Goal: Transaction & Acquisition: Purchase product/service

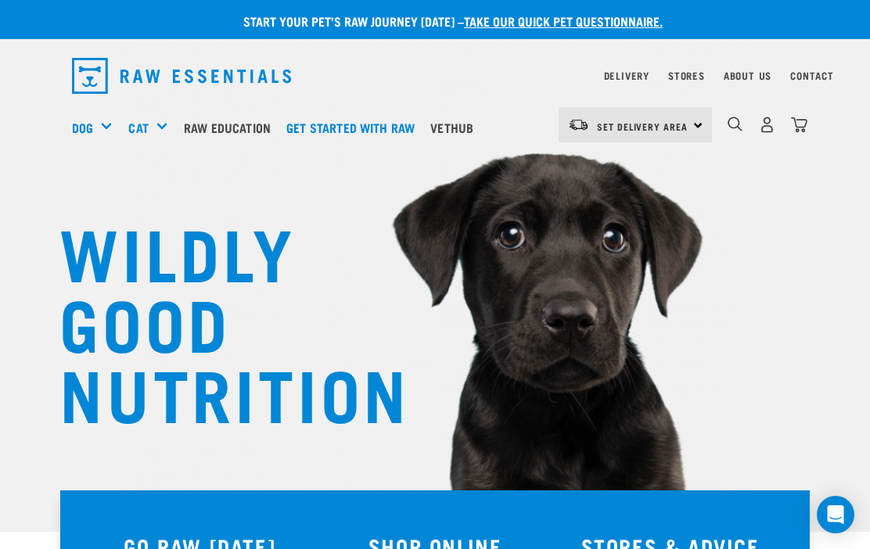
click at [764, 125] on img "dropdown navigation" at bounding box center [767, 125] width 16 height 16
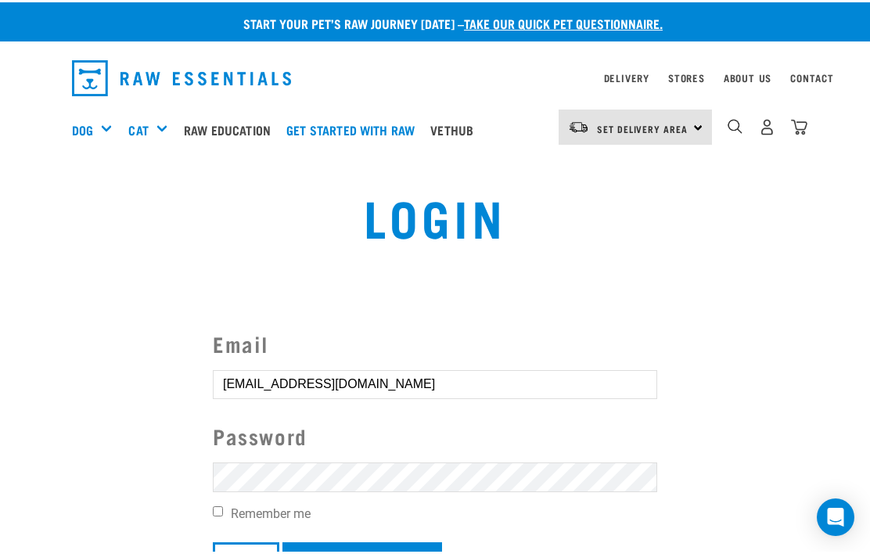
scroll to position [58, 0]
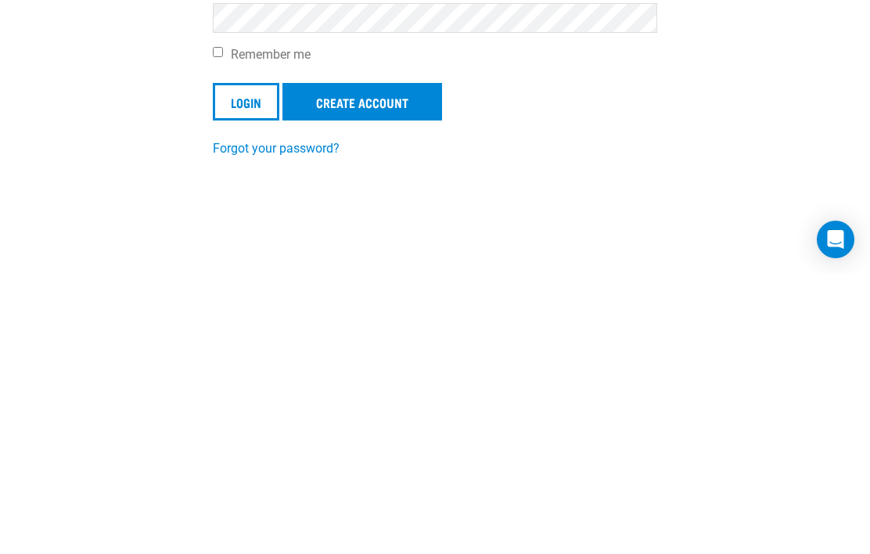
click at [261, 363] on input "Login" at bounding box center [246, 382] width 67 height 38
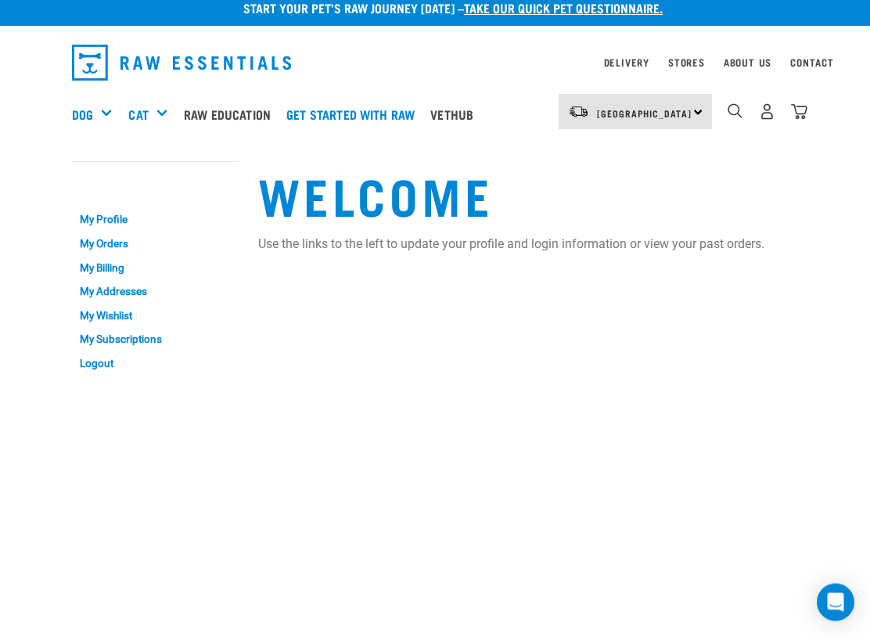
scroll to position [13, 0]
click at [124, 243] on link "My Orders" at bounding box center [155, 244] width 167 height 24
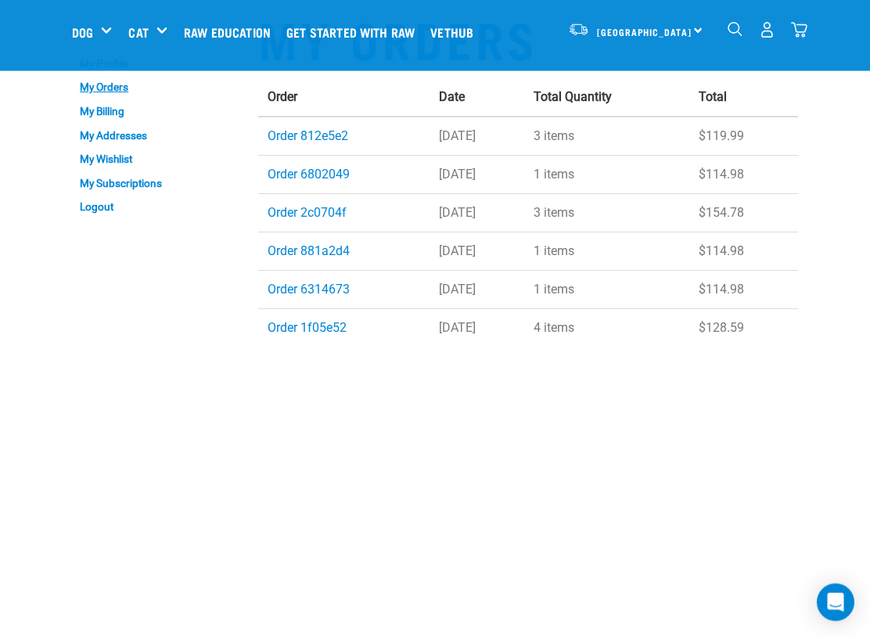
scroll to position [77, 0]
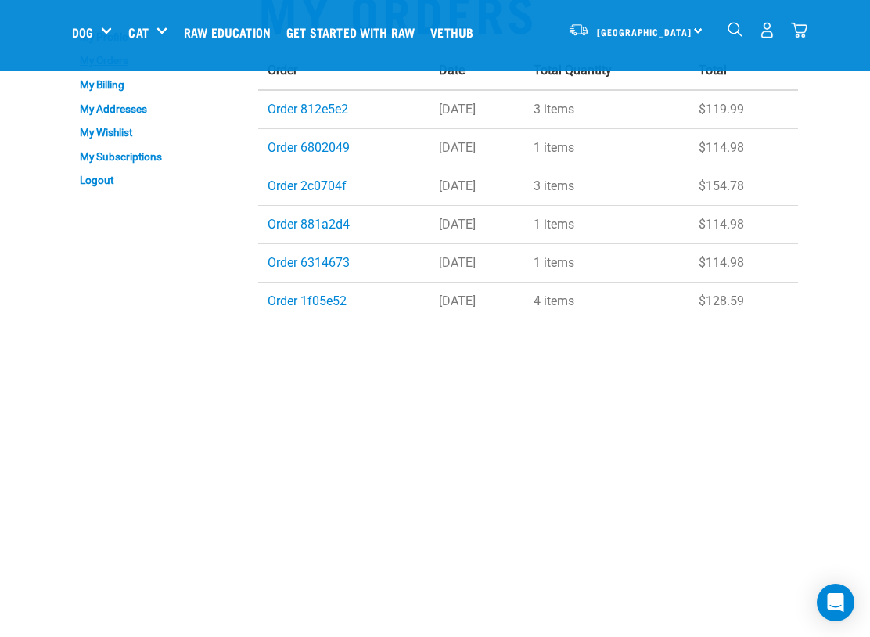
click at [335, 299] on link "Order 1f05e52" at bounding box center [307, 300] width 79 height 15
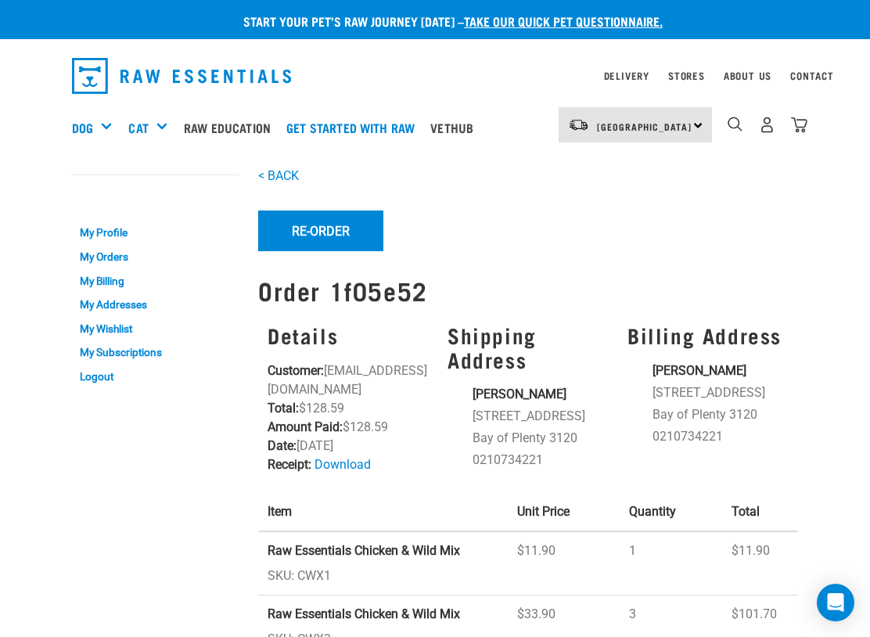
click at [131, 257] on link "My Orders" at bounding box center [155, 257] width 167 height 24
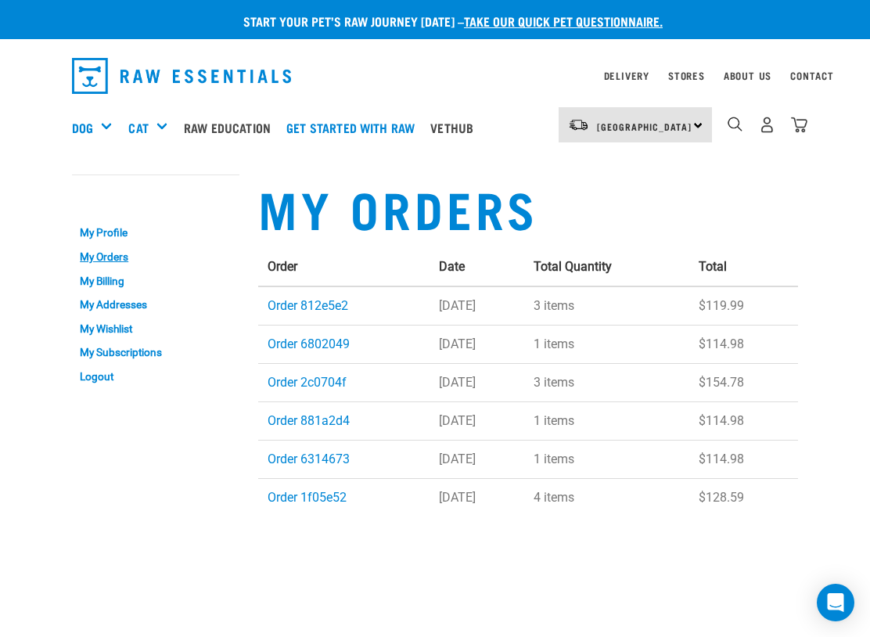
click at [331, 459] on link "Order 6314673" at bounding box center [309, 459] width 82 height 15
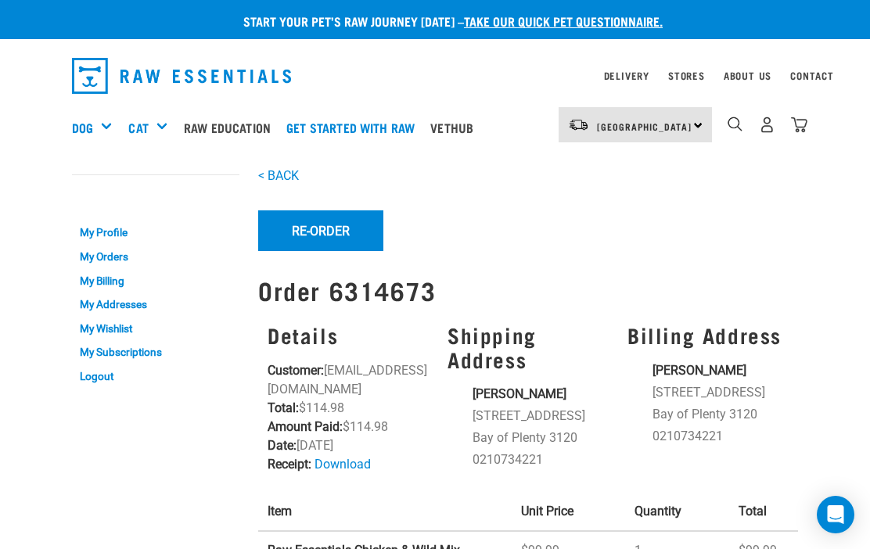
click at [697, 74] on link "Stores" at bounding box center [686, 75] width 37 height 5
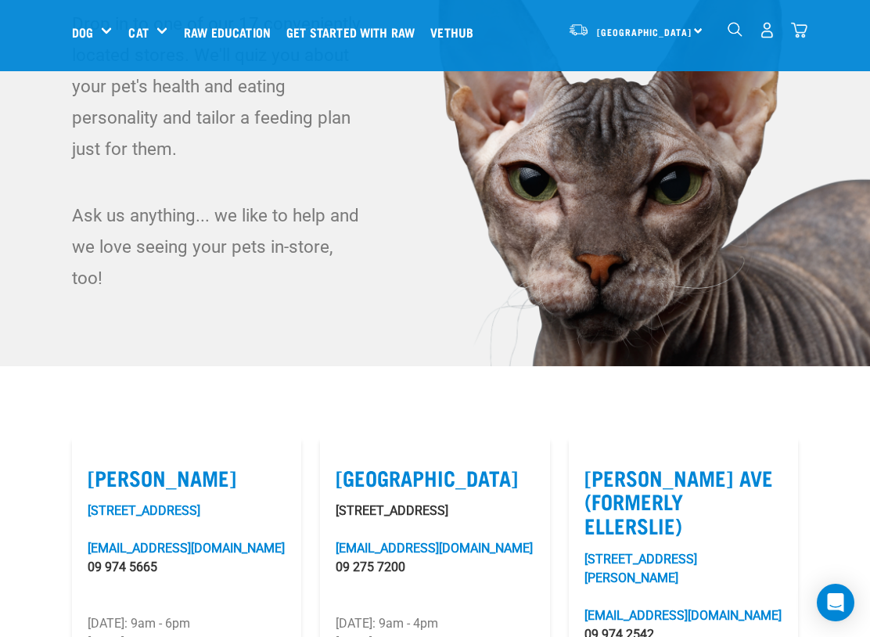
scroll to position [155, 0]
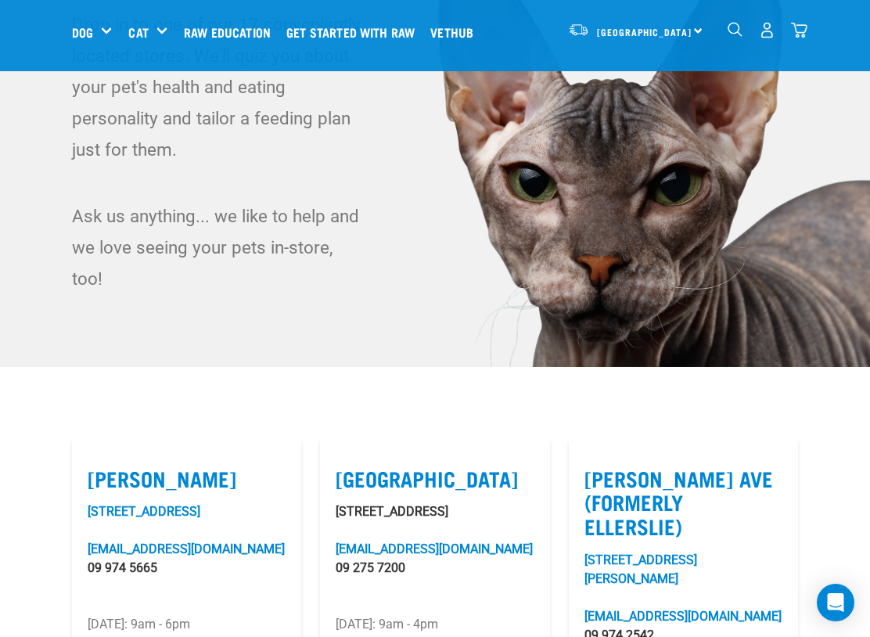
click at [0, 0] on div "Mixes & Minces" at bounding box center [0, 0] width 0 height 0
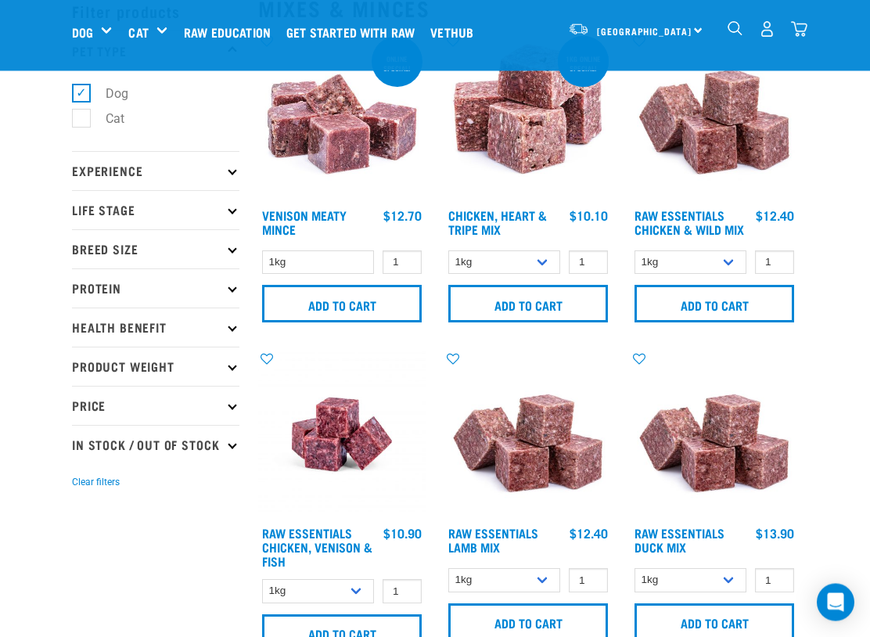
scroll to position [80, 0]
click at [725, 264] on select "1kg 3kg Bulk (10kg)" at bounding box center [691, 262] width 112 height 24
click at [726, 272] on select "1kg 3kg Bulk (10kg)" at bounding box center [691, 262] width 112 height 24
click at [545, 260] on select "1kg 3kg" at bounding box center [504, 262] width 112 height 24
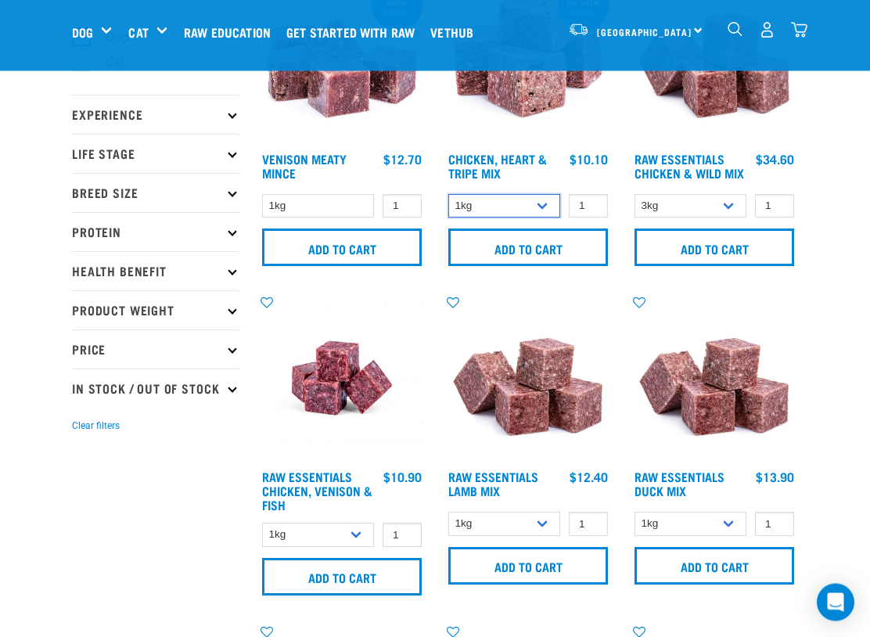
scroll to position [136, 0]
click at [725, 218] on select "1kg 3kg Bulk (10kg)" at bounding box center [691, 206] width 112 height 24
click at [727, 215] on select "1kg 3kg Bulk (10kg)" at bounding box center [691, 206] width 112 height 24
select select "709"
click at [735, 534] on select "1kg 3kg" at bounding box center [691, 524] width 112 height 24
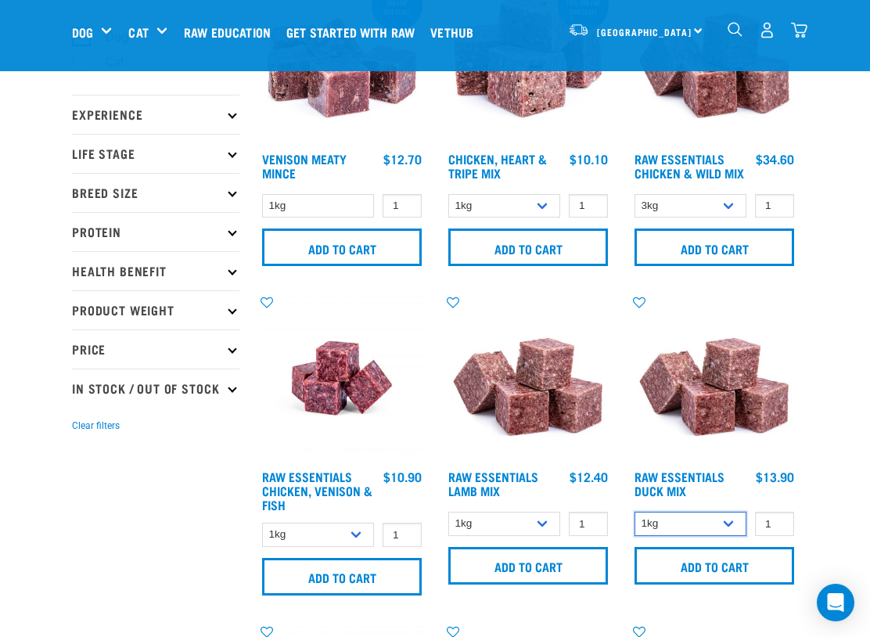
select select "442098"
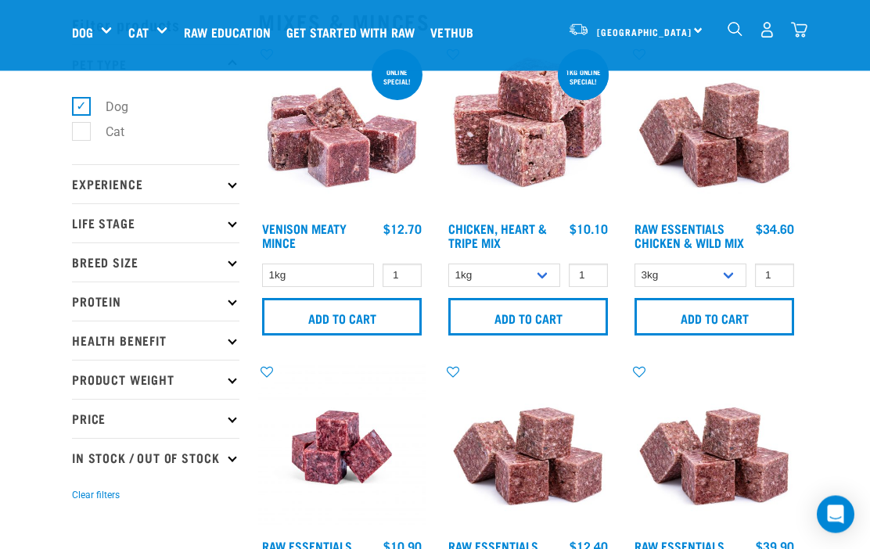
scroll to position [63, 0]
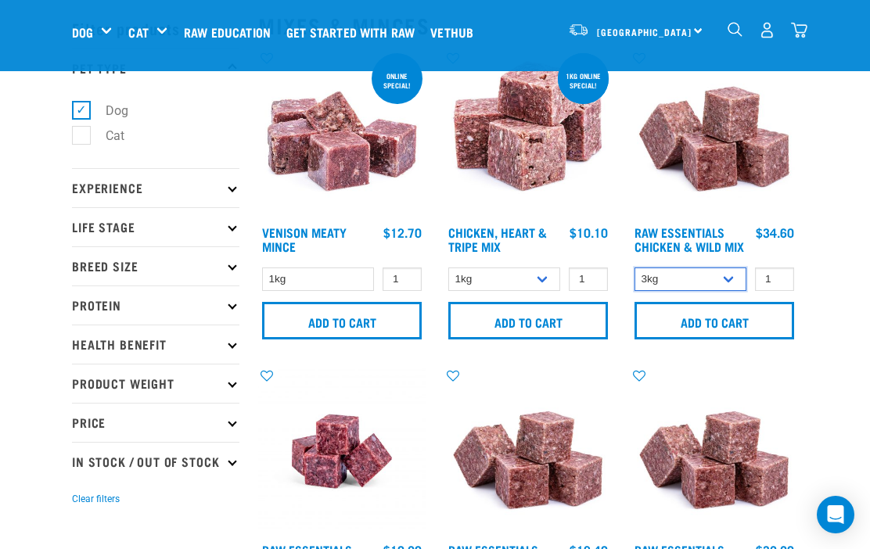
click at [732, 286] on select "1kg 3kg Bulk (10kg)" at bounding box center [691, 280] width 112 height 24
select select "14881"
click at [765, 330] on input "Add to cart" at bounding box center [715, 321] width 160 height 38
click at [539, 316] on input "Add to cart" at bounding box center [528, 321] width 160 height 38
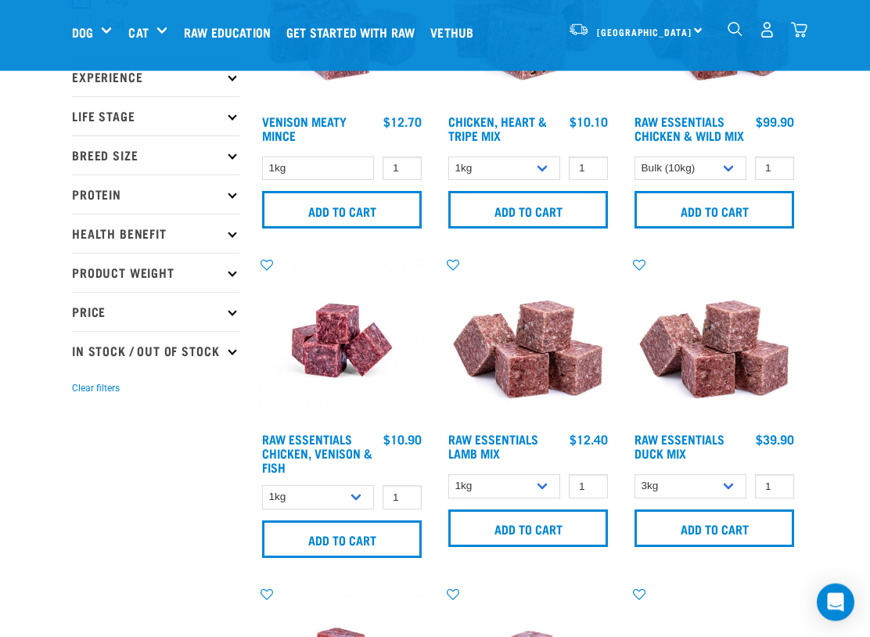
scroll to position [174, 0]
click at [738, 538] on input "Add to cart" at bounding box center [715, 528] width 160 height 38
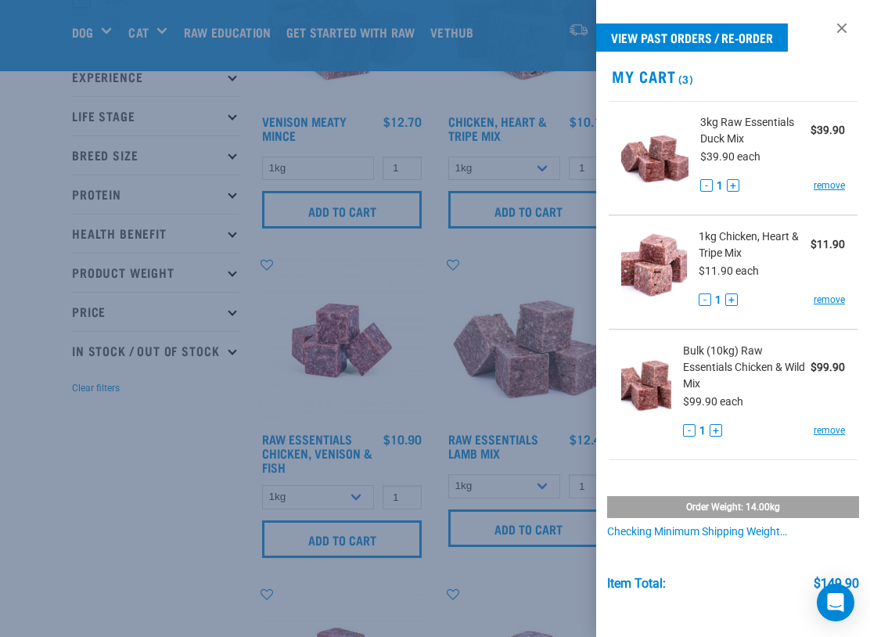
click at [838, 293] on link "remove" at bounding box center [829, 300] width 31 height 14
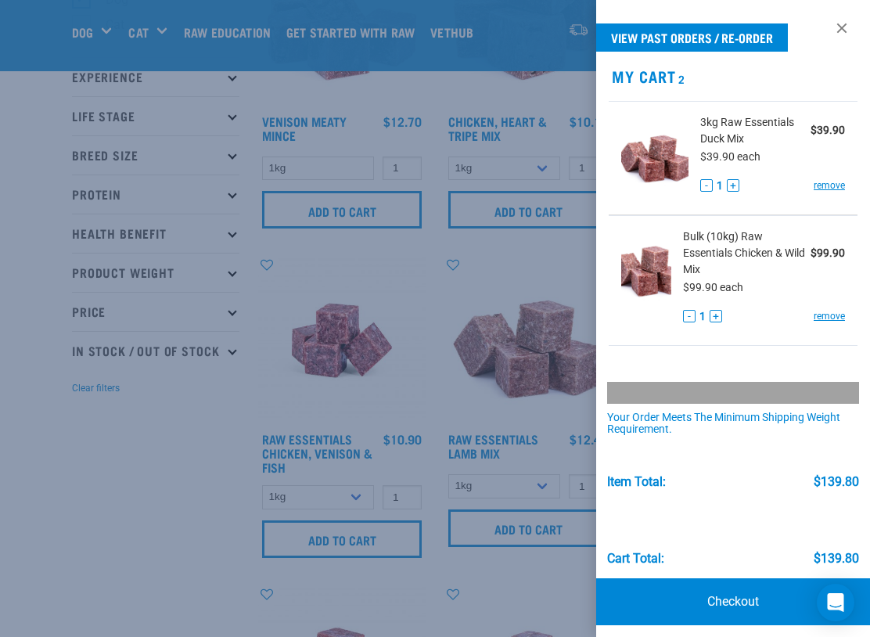
click at [738, 549] on link "Checkout" at bounding box center [733, 601] width 274 height 47
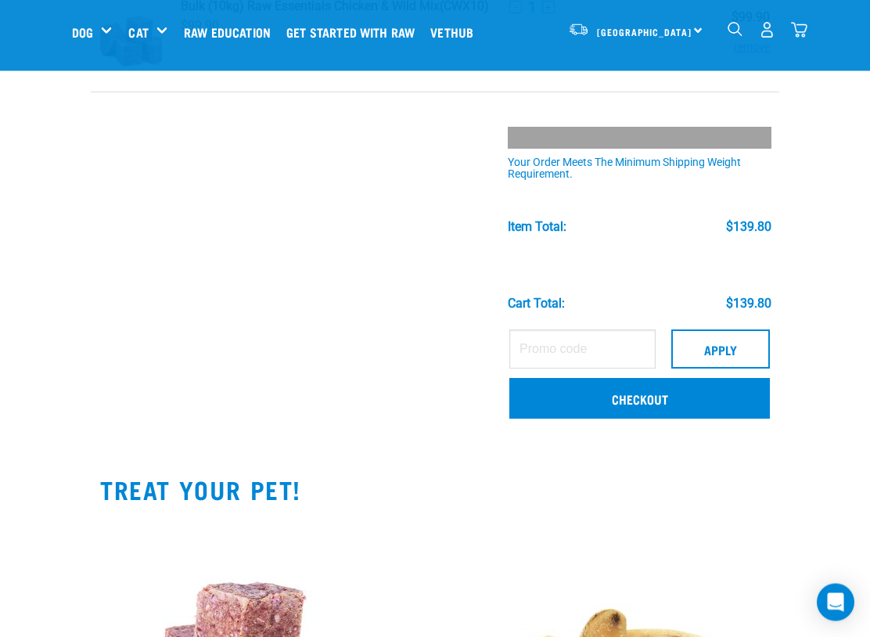
scroll to position [260, 0]
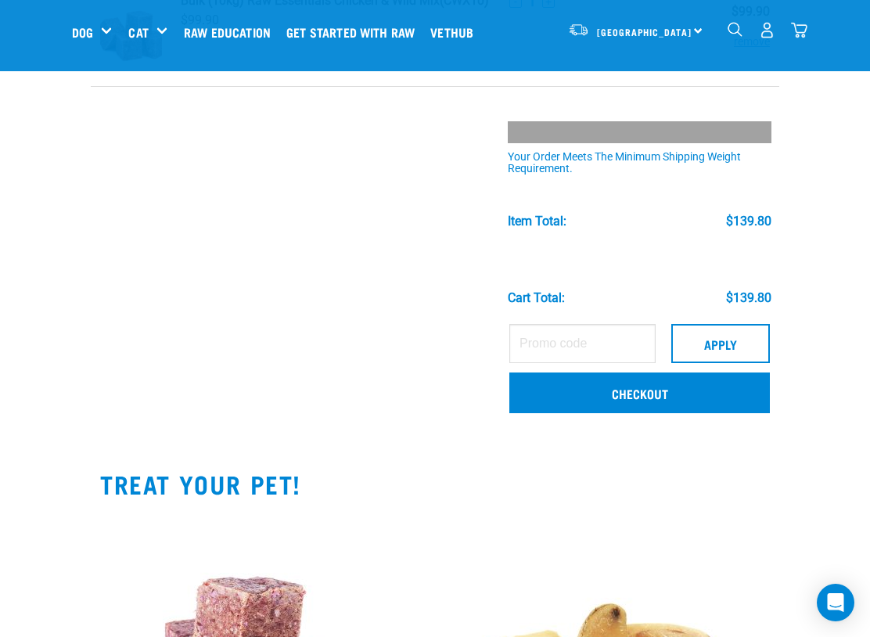
click at [673, 391] on link "Checkout" at bounding box center [639, 393] width 261 height 41
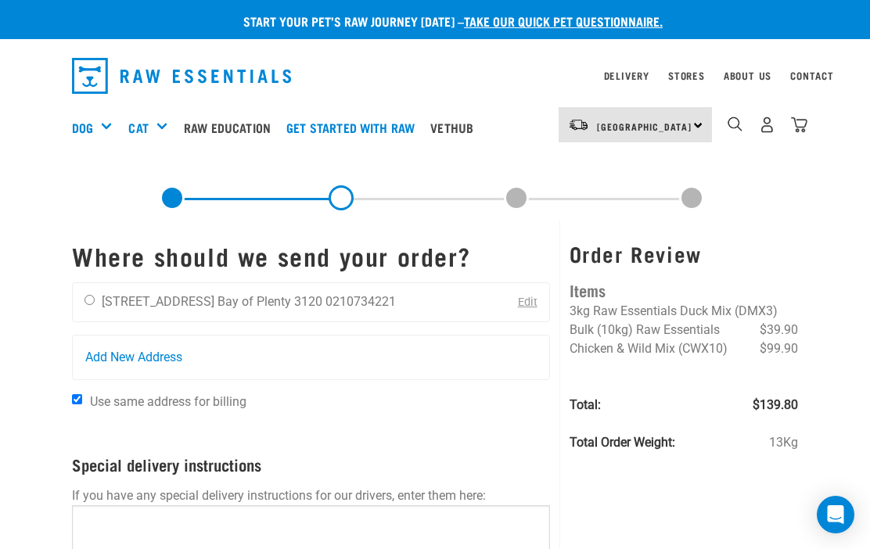
click at [95, 295] on input "radio" at bounding box center [90, 300] width 10 height 10
radio input "true"
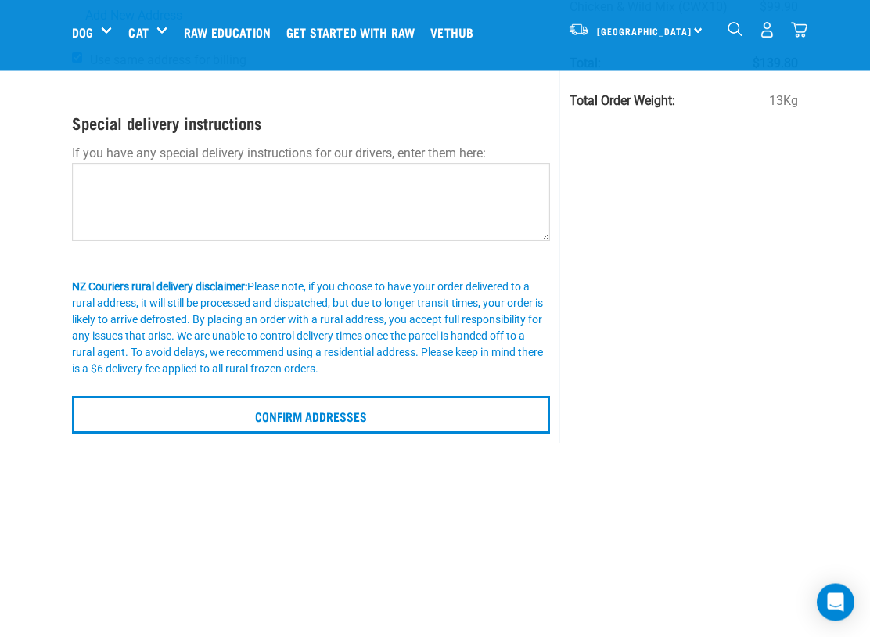
scroll to position [224, 0]
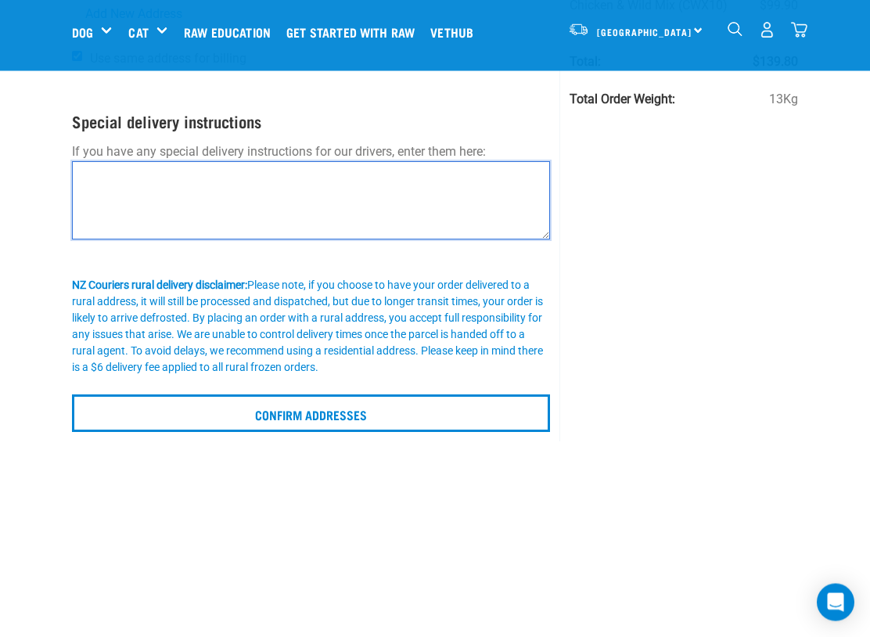
click at [150, 185] on textarea at bounding box center [311, 201] width 478 height 78
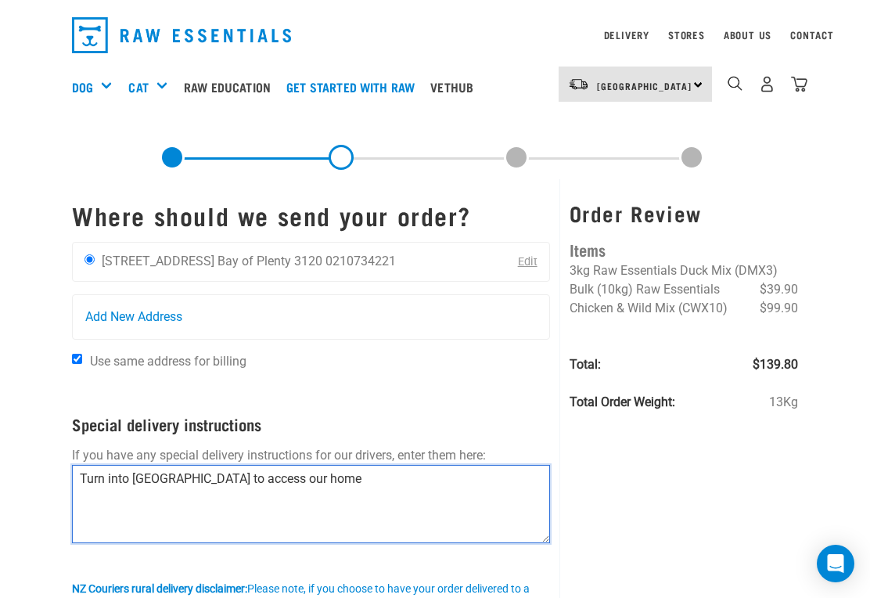
scroll to position [39, 0]
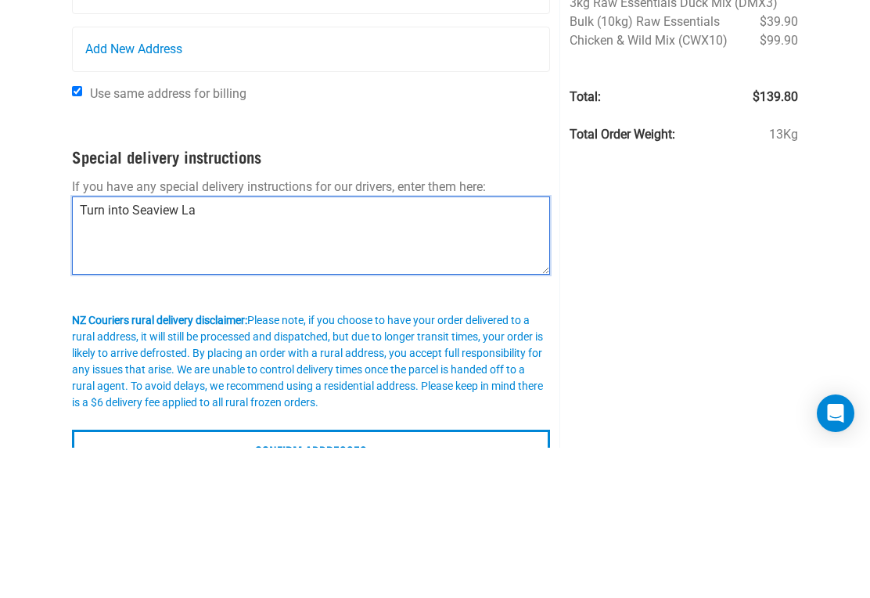
type textarea "Turn into"
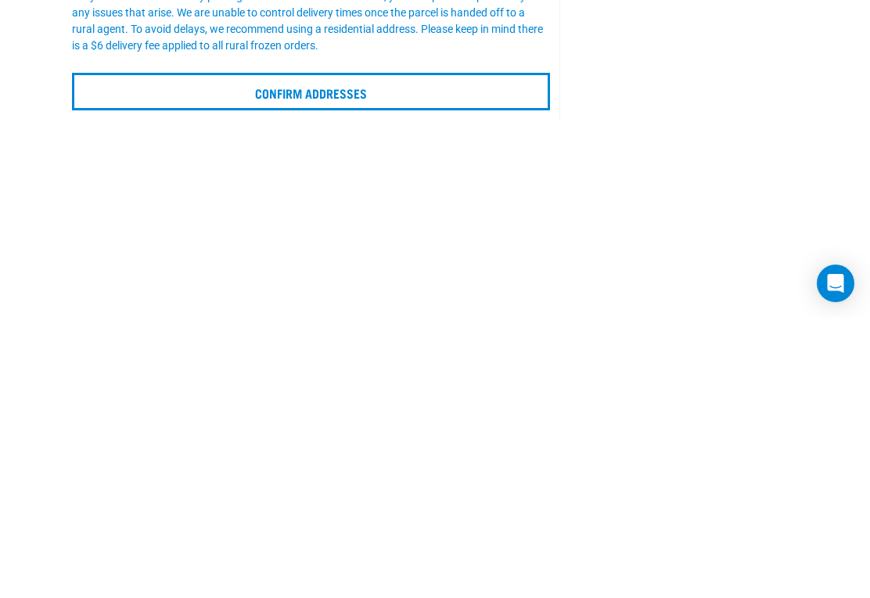
scroll to position [267, 0]
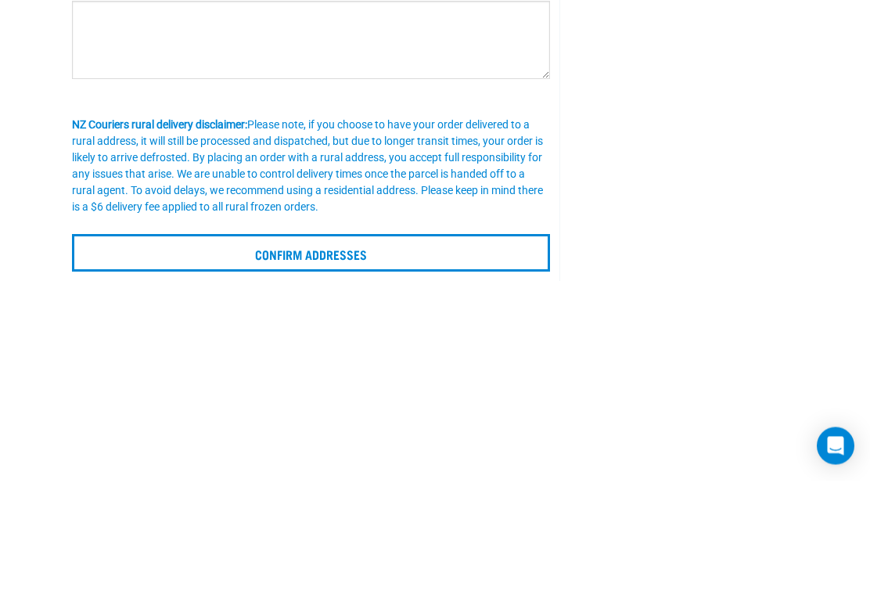
click at [359, 352] on input "Confirm addresses" at bounding box center [311, 371] width 478 height 38
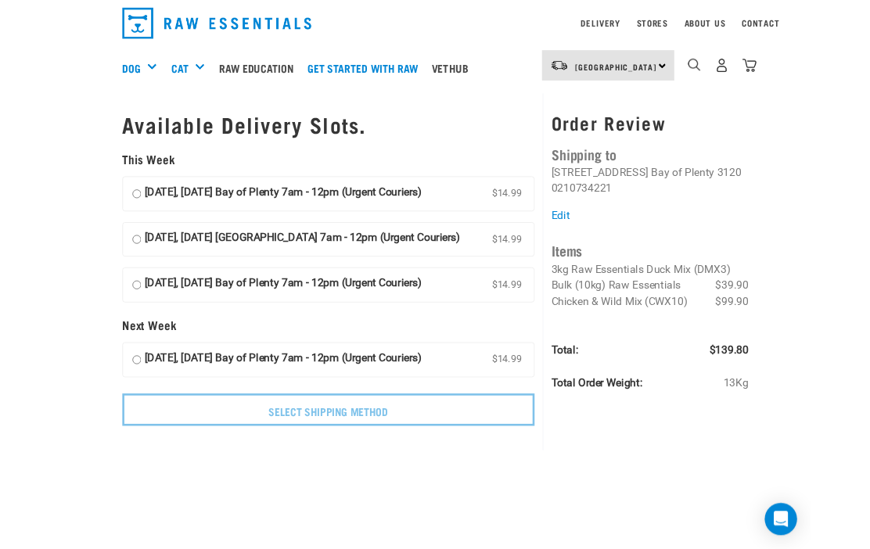
scroll to position [2, 0]
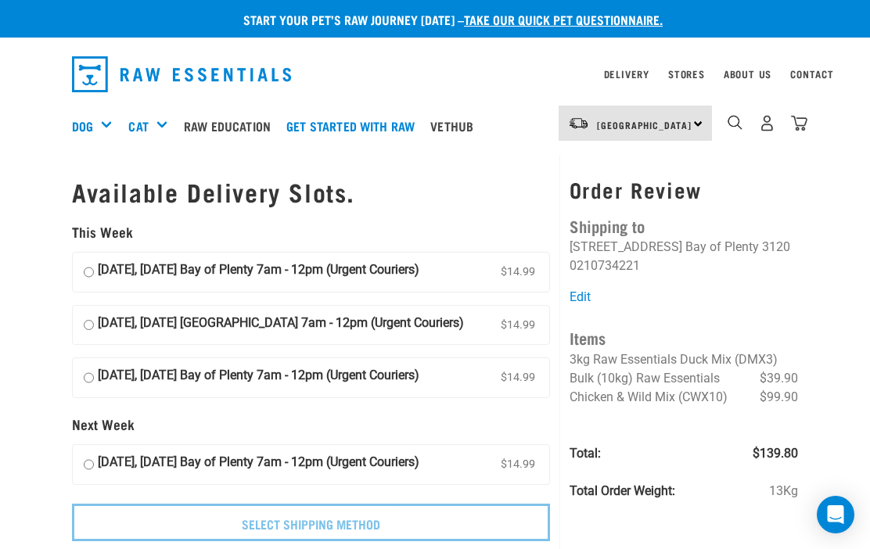
click at [92, 314] on input "[DATE], [DATE] [GEOGRAPHIC_DATA] 7am - 12pm (Urgent Couriers) $14.99" at bounding box center [89, 325] width 10 height 23
radio input "true"
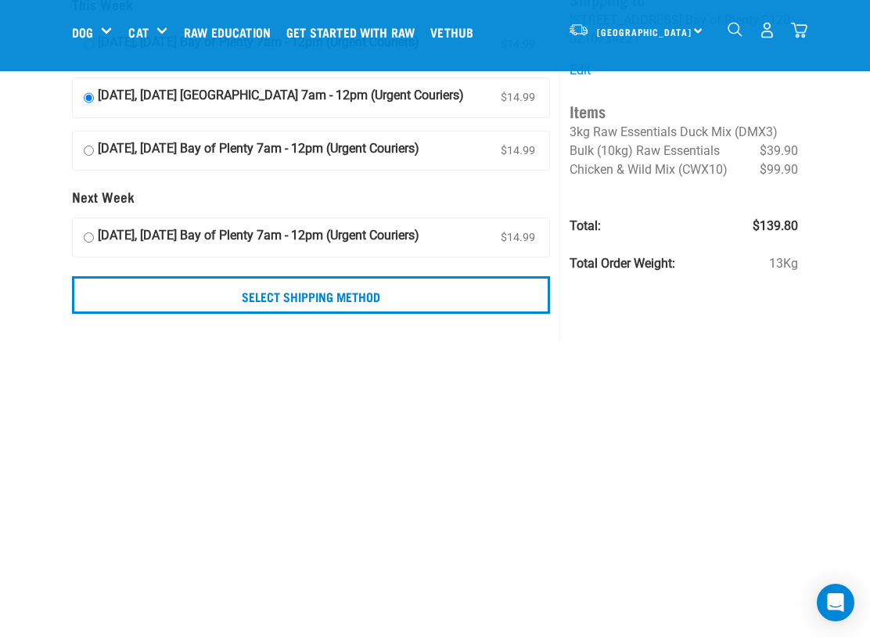
scroll to position [110, 0]
click at [463, 286] on input "Select Shipping Method" at bounding box center [311, 294] width 478 height 38
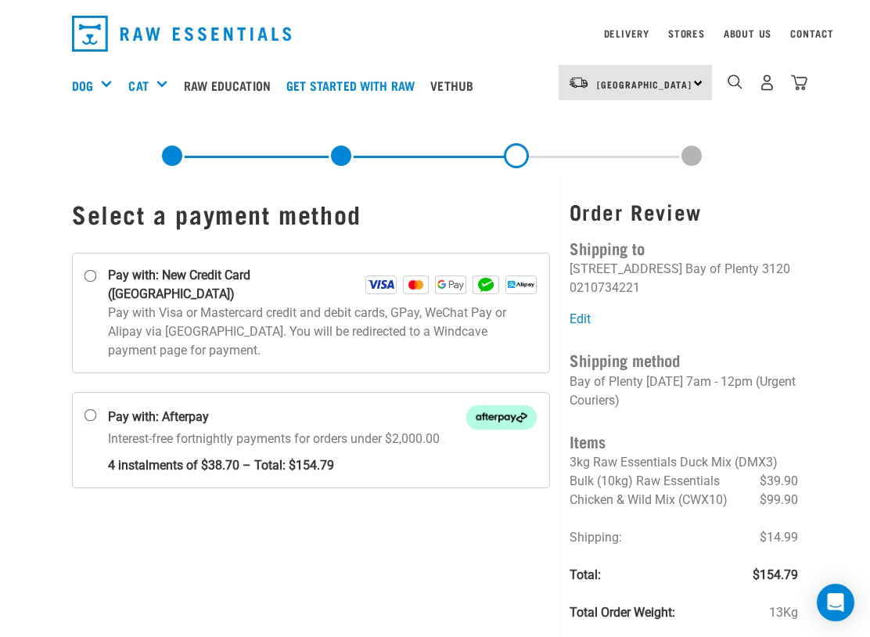
scroll to position [44, 0]
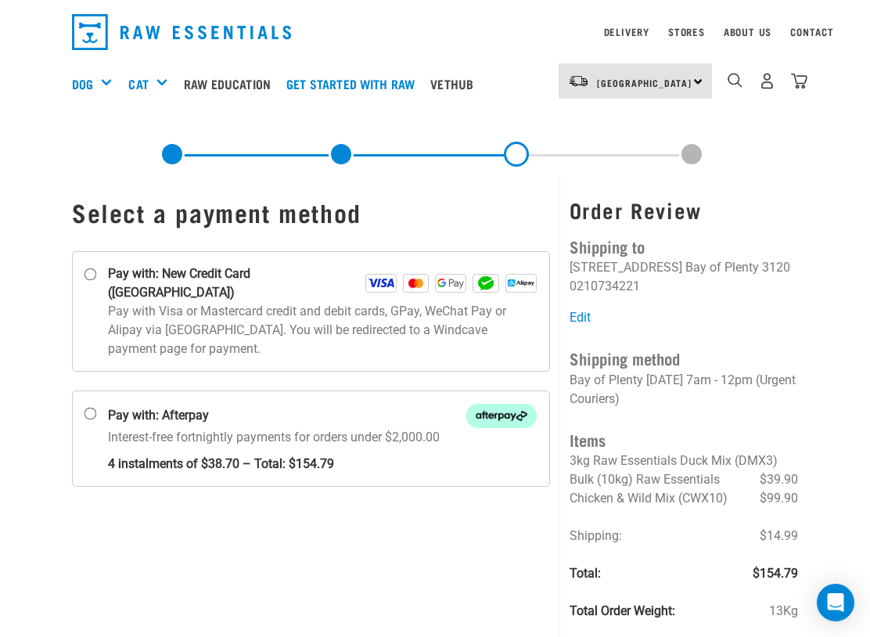
click at [92, 275] on input "Pay with: New Credit Card ([GEOGRAPHIC_DATA])" at bounding box center [91, 274] width 13 height 13
radio input "true"
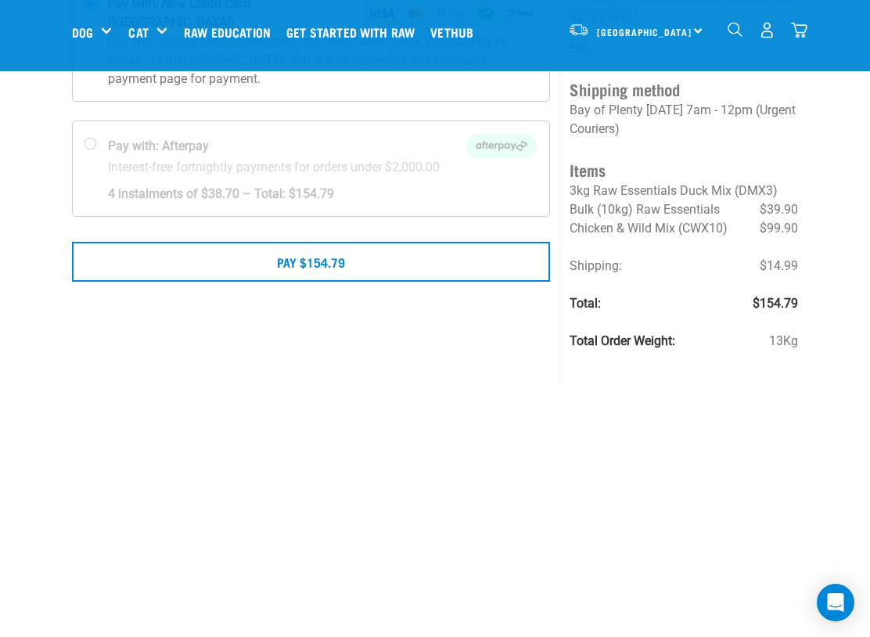
scroll to position [197, 0]
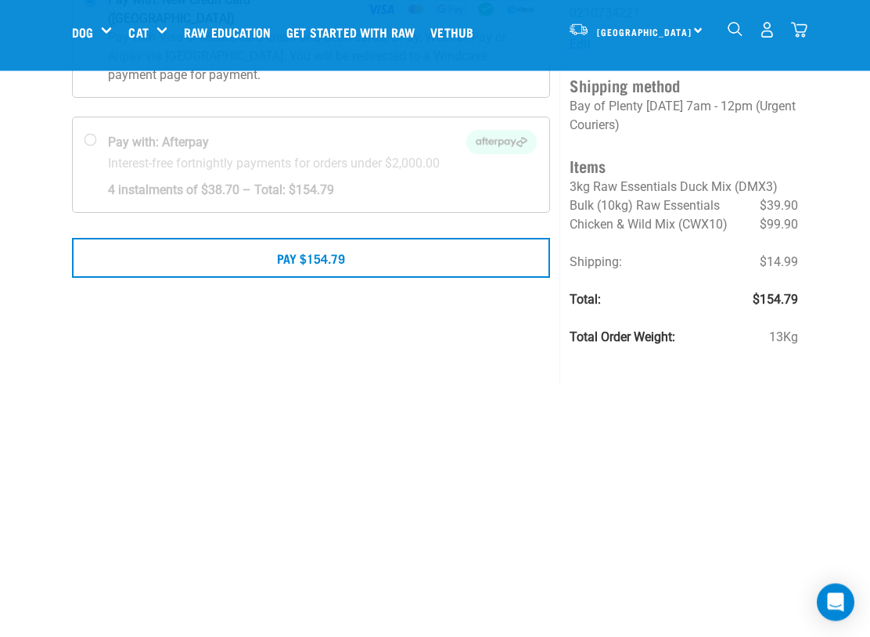
click at [365, 239] on button "Pay $154.79" at bounding box center [311, 258] width 478 height 39
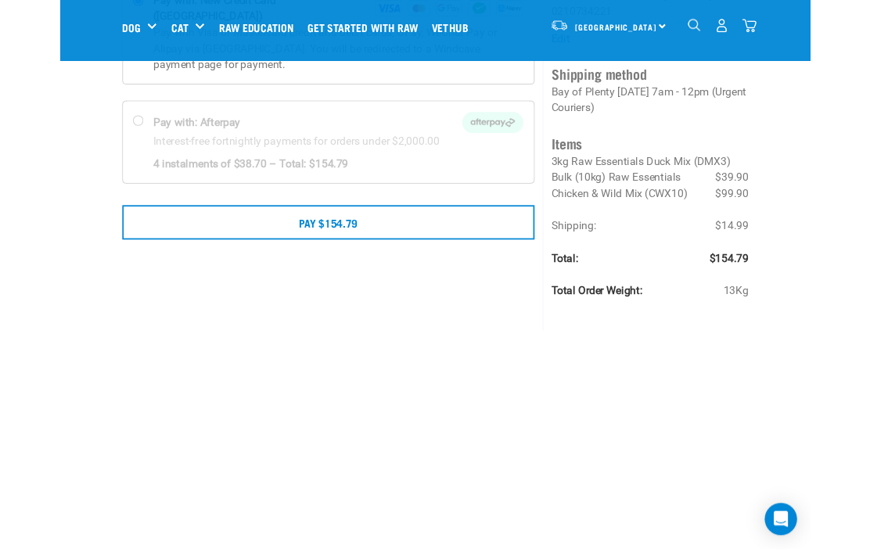
scroll to position [242, 0]
